Goal: Information Seeking & Learning: Learn about a topic

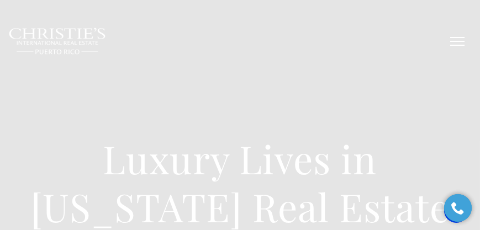
click at [450, 41] on span "button" at bounding box center [457, 41] width 14 height 1
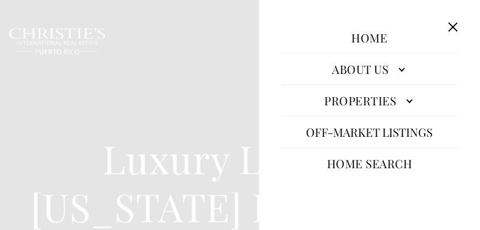
click at [361, 97] on link "Properties" at bounding box center [369, 100] width 177 height 26
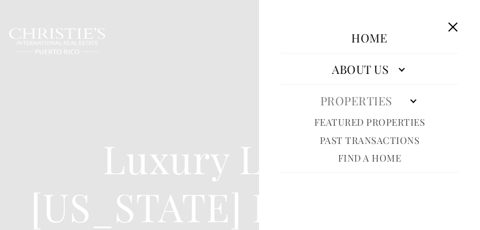
click at [362, 126] on link "Featured Properties" at bounding box center [369, 122] width 111 height 13
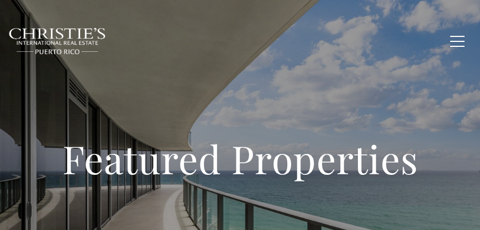
type input "**********"
type input "*********"
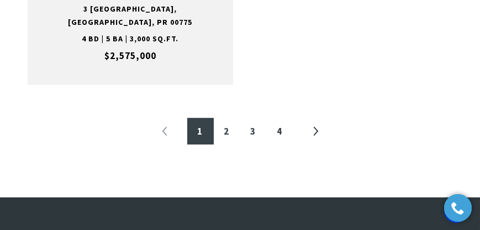
scroll to position [2239, 0]
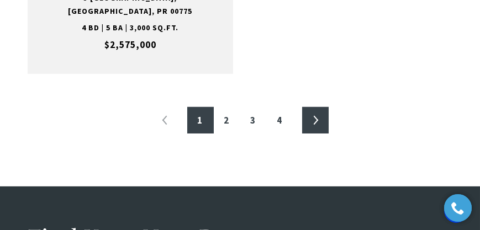
click at [309, 107] on link "»" at bounding box center [315, 120] width 26 height 26
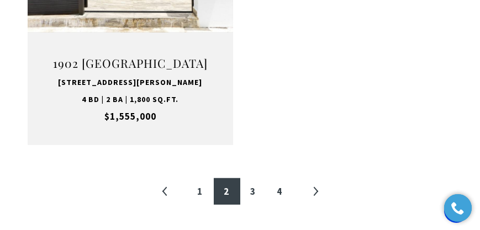
scroll to position [2169, 0]
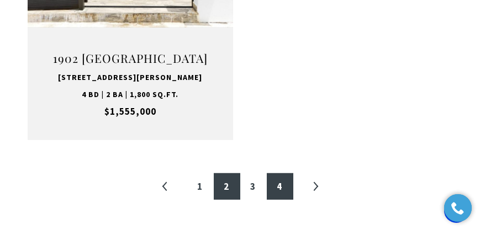
click at [279, 173] on link "4" at bounding box center [280, 186] width 26 height 26
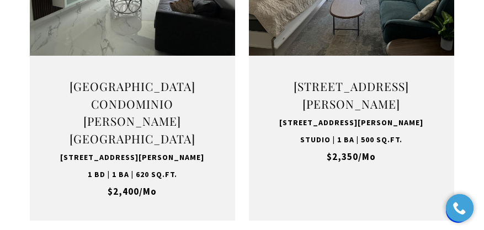
scroll to position [1750, 0]
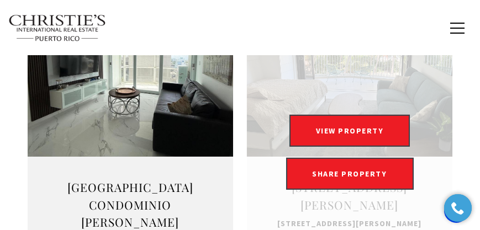
scroll to position [1648, 0]
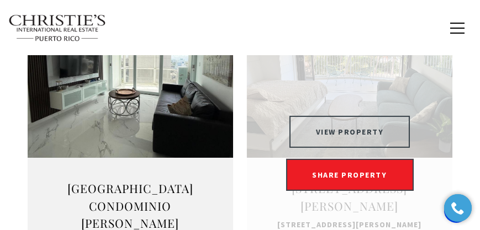
drag, startPoint x: 341, startPoint y: 128, endPoint x: 331, endPoint y: 126, distance: 10.1
click at [341, 128] on button "VIEW PROPERTY" at bounding box center [349, 132] width 121 height 32
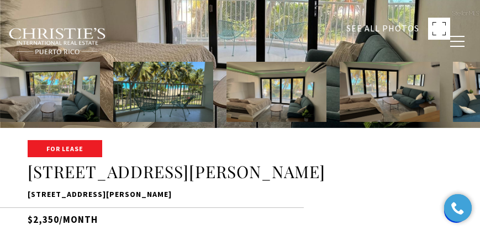
scroll to position [189, 0]
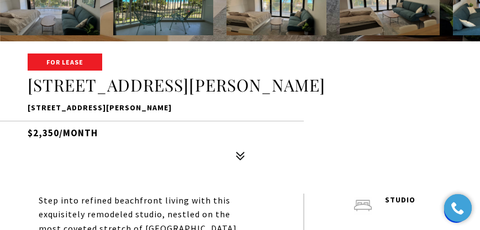
drag, startPoint x: 385, startPoint y: 83, endPoint x: 20, endPoint y: 84, distance: 365.4
click at [20, 84] on div "For Lease 4633 Avenida Isla Verde CASTILLO DEL MAR 4633 Avenida Isla Verde CAST…" at bounding box center [240, 110] width 480 height 111
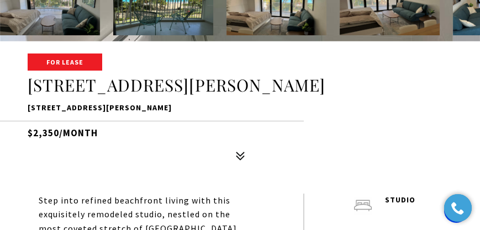
click at [195, 75] on h1 "[STREET_ADDRESS][PERSON_NAME]" at bounding box center [240, 85] width 424 height 21
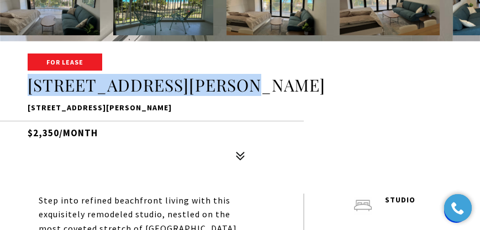
drag, startPoint x: 188, startPoint y: 89, endPoint x: 30, endPoint y: 92, distance: 157.9
click at [30, 92] on h1 "[STREET_ADDRESS][PERSON_NAME]" at bounding box center [240, 85] width 424 height 21
copy h1 "4633 Avenida Isla Verde"
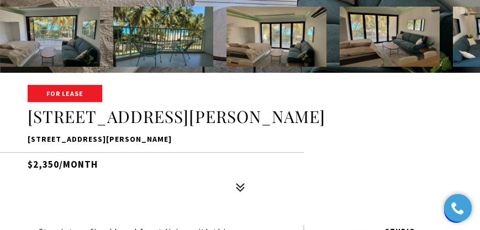
drag, startPoint x: 57, startPoint y: 162, endPoint x: 13, endPoint y: 164, distance: 44.2
click at [13, 164] on div "For Lease [STREET_ADDRESS][PERSON_NAME][PERSON_NAME] $2,350/month" at bounding box center [240, 141] width 480 height 111
copy h5 "$2,350"
